Goal: Task Accomplishment & Management: Use online tool/utility

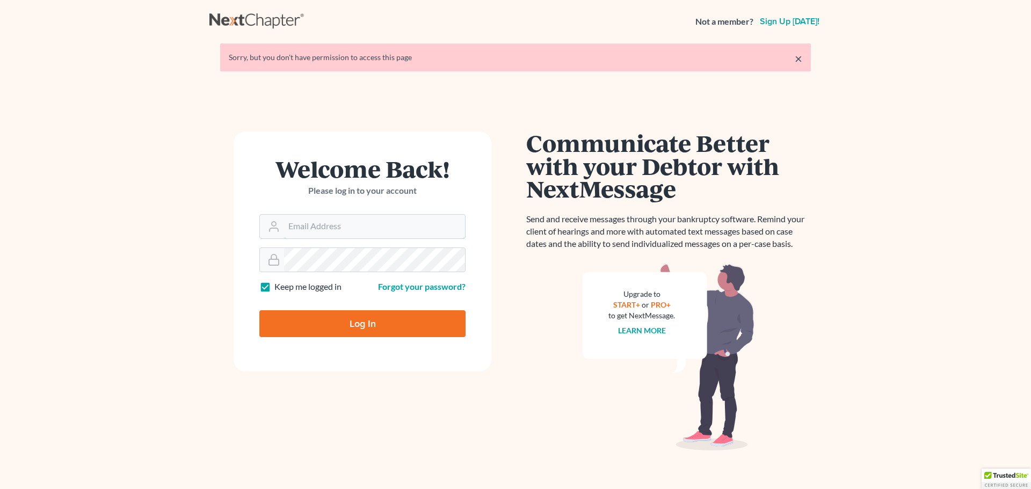
type input "[PERSON_NAME][EMAIL_ADDRESS][DOMAIN_NAME]"
click at [347, 320] on input "Log In" at bounding box center [362, 324] width 206 height 27
type input "Thinking..."
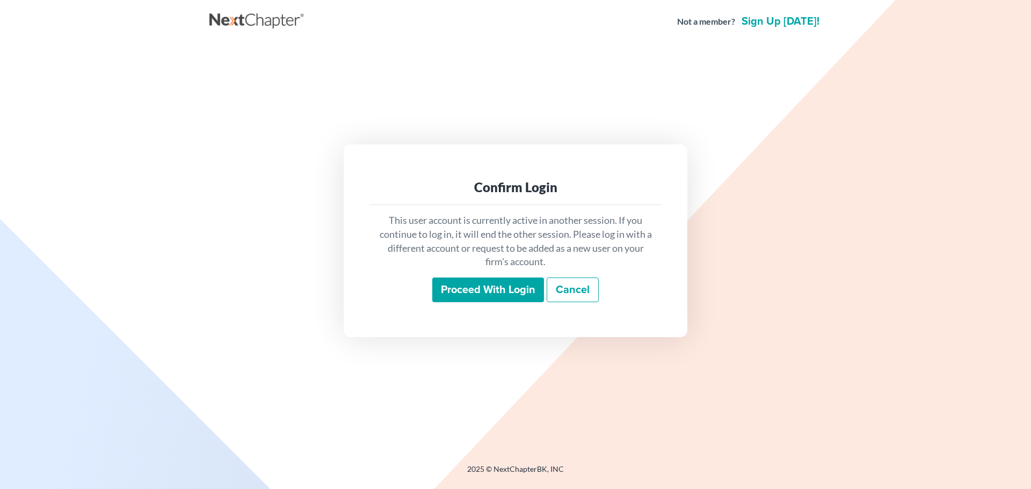
click at [478, 289] on input "Proceed with login" at bounding box center [488, 290] width 112 height 25
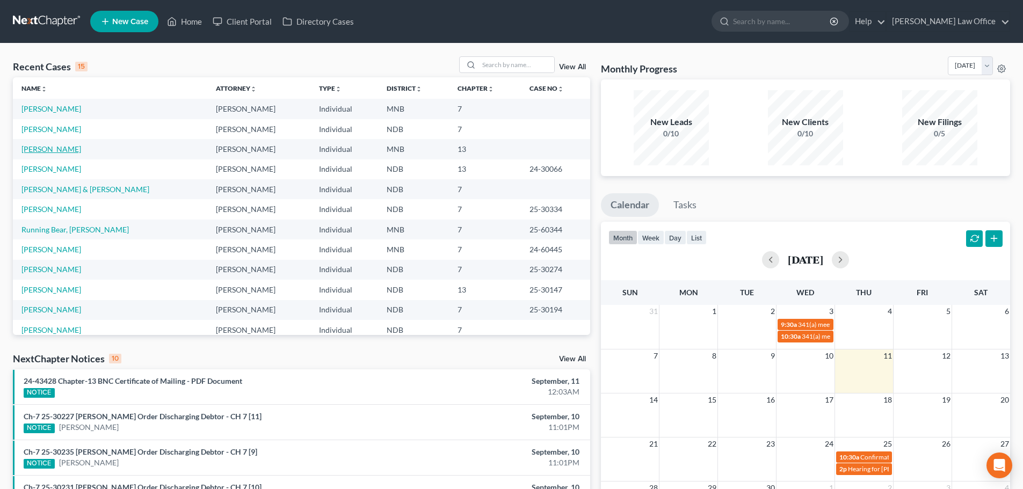
click at [57, 151] on link "[PERSON_NAME]" at bounding box center [51, 149] width 60 height 9
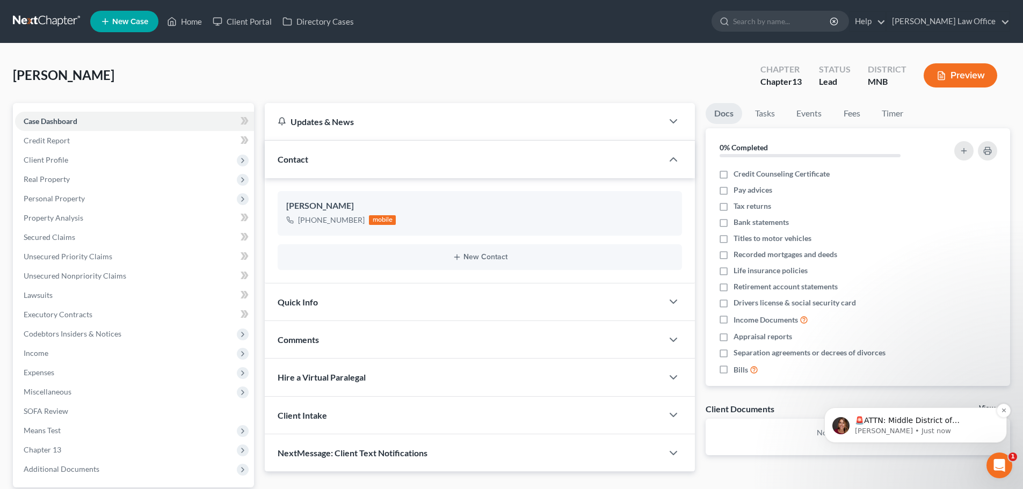
click at [909, 425] on p "🚨ATTN: Middle District of [US_STATE] The court has added a new Credit Counselin…" at bounding box center [924, 421] width 139 height 11
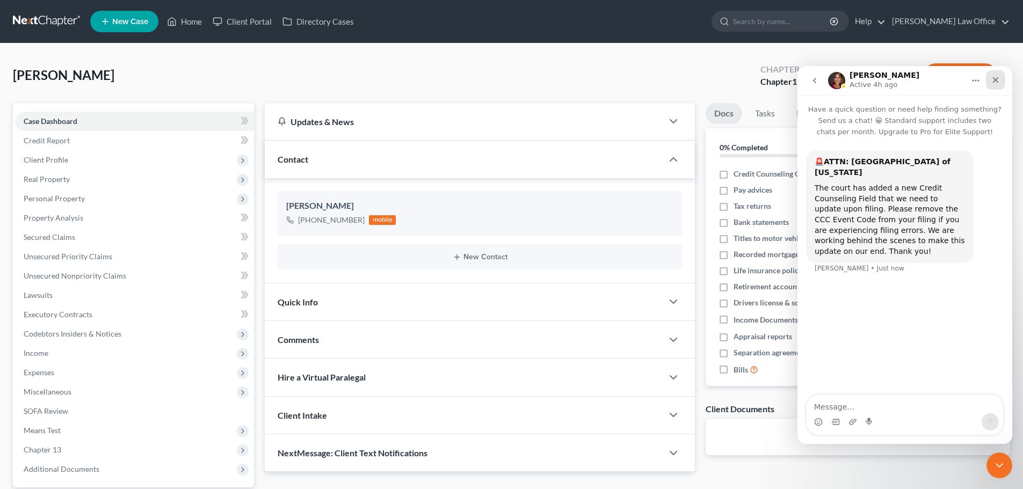
click at [995, 77] on icon "Close" at bounding box center [996, 80] width 9 height 9
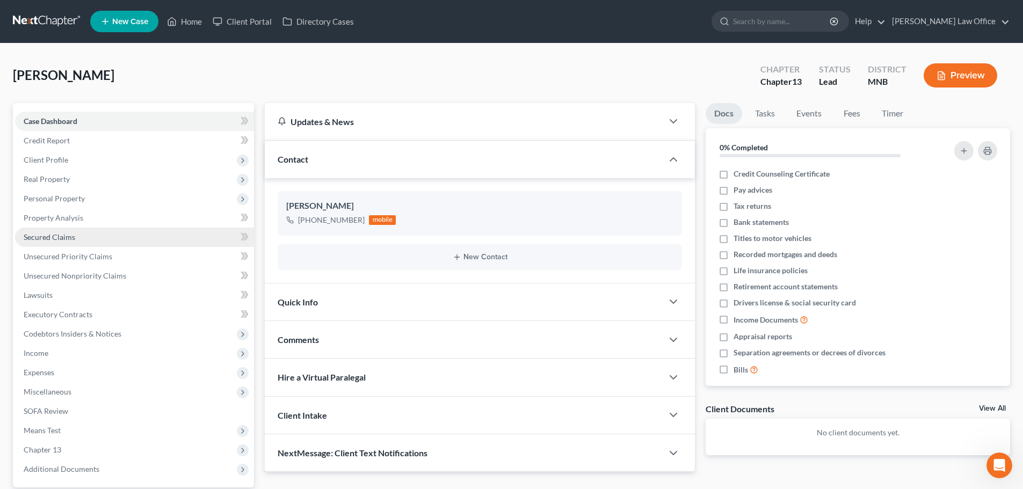
click at [49, 236] on span "Secured Claims" at bounding box center [50, 237] width 52 height 9
